Goal: Task Accomplishment & Management: Manage account settings

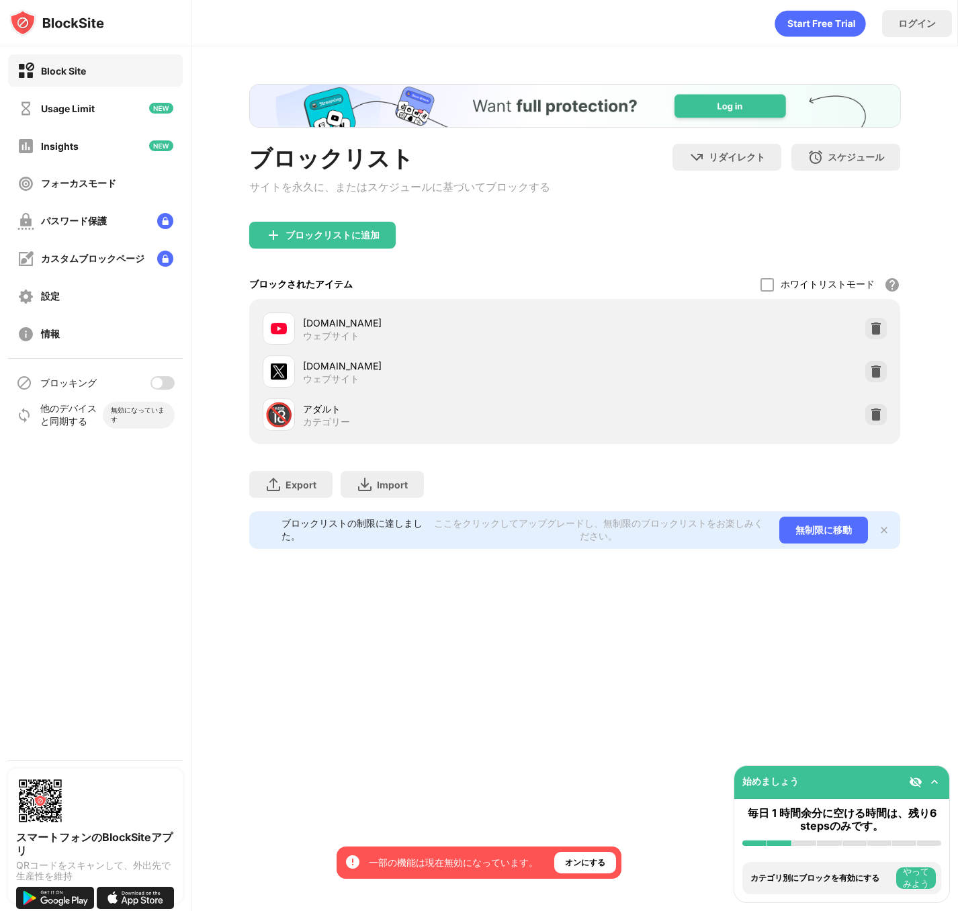
click at [158, 380] on div at bounding box center [157, 382] width 11 height 11
click at [162, 380] on div at bounding box center [162, 382] width 24 height 13
click at [161, 381] on div at bounding box center [157, 382] width 11 height 11
click at [165, 379] on div at bounding box center [168, 382] width 11 height 11
click at [158, 379] on div at bounding box center [157, 382] width 11 height 11
